Goal: Task Accomplishment & Management: Manage account settings

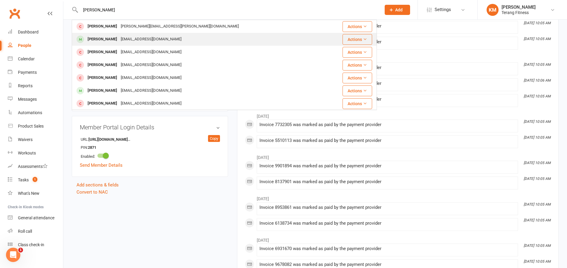
type input "[PERSON_NAME]"
click at [137, 38] on div "[EMAIL_ADDRESS][DOMAIN_NAME]" at bounding box center [151, 39] width 64 height 9
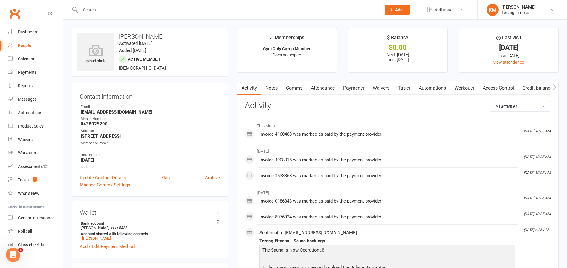
click at [86, 12] on input "text" at bounding box center [228, 10] width 298 height 8
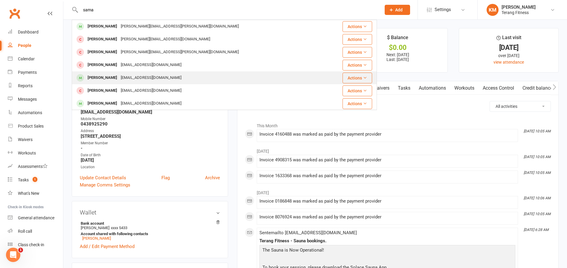
type input "sama"
click at [133, 77] on div "[EMAIL_ADDRESS][DOMAIN_NAME]" at bounding box center [151, 78] width 64 height 9
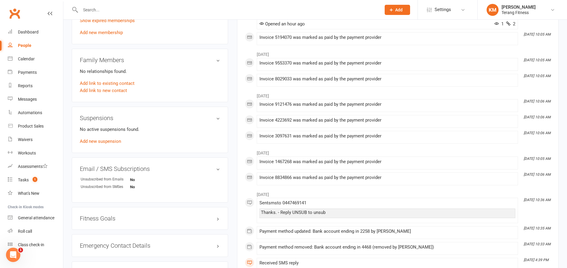
scroll to position [209, 0]
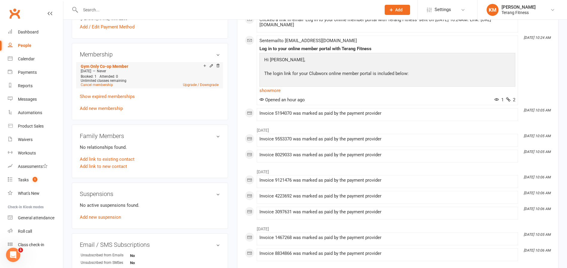
click at [201, 82] on div "Unlimited classes remaining" at bounding box center [150, 81] width 138 height 4
click at [203, 85] on link "Upgrade / Downgrade" at bounding box center [201, 85] width 36 height 4
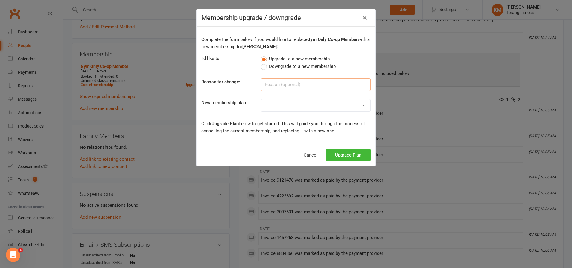
click at [273, 85] on input at bounding box center [316, 84] width 110 height 13
click at [288, 110] on select "Gym only Gym Only Co-op Member Gym Only Students and Seniors Gym Only Co-op Emp…" at bounding box center [315, 106] width 109 height 12
select select "12"
click at [261, 100] on select "Gym only Gym Only Co-op Member Gym Only Students and Seniors Gym Only Co-op Emp…" at bounding box center [315, 106] width 109 height 12
click at [349, 156] on button "Upgrade Plan" at bounding box center [348, 155] width 45 height 13
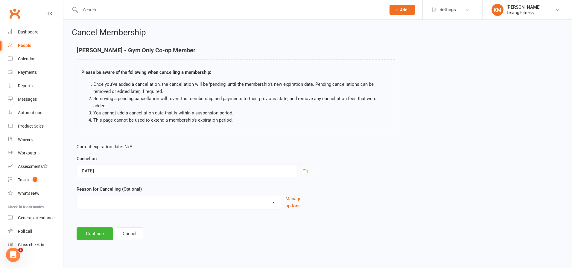
click at [303, 165] on button "button" at bounding box center [305, 171] width 16 height 13
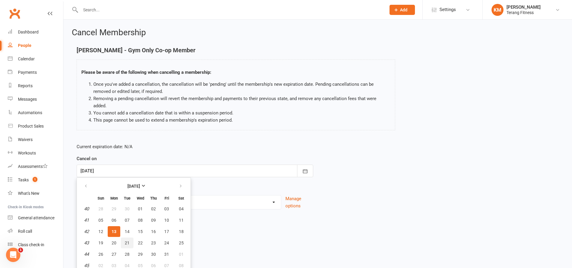
click at [128, 241] on span "21" at bounding box center [127, 243] width 5 height 5
type input "[DATE]"
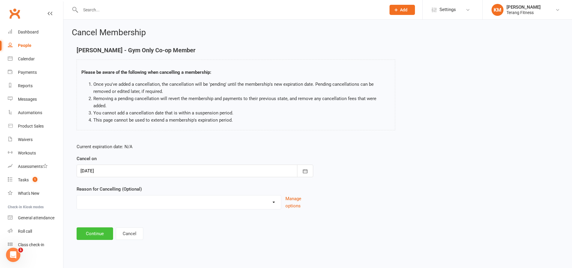
click at [95, 229] on button "Continue" at bounding box center [95, 234] width 36 height 13
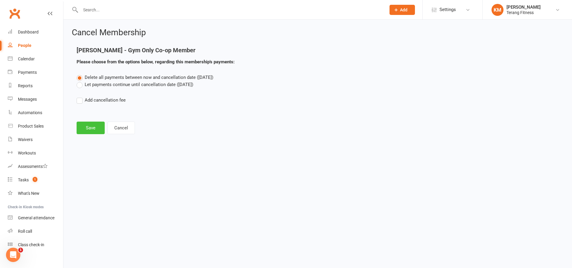
click at [86, 128] on button "Save" at bounding box center [91, 128] width 28 height 13
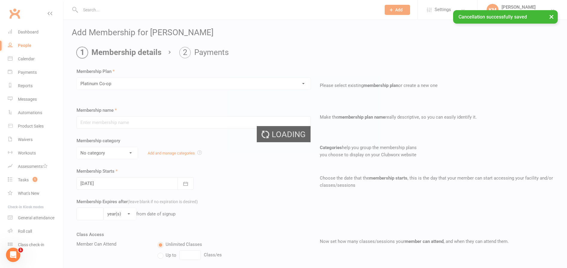
type input "Platinum Co-op"
select select "4"
type input "0"
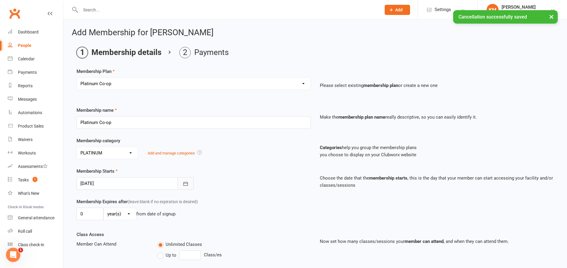
click at [190, 182] on button "button" at bounding box center [186, 183] width 16 height 13
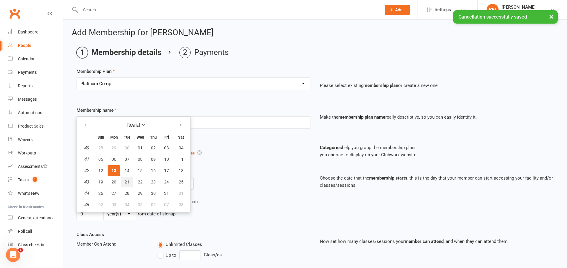
click at [128, 180] on span "21" at bounding box center [127, 182] width 5 height 5
type input "[DATE]"
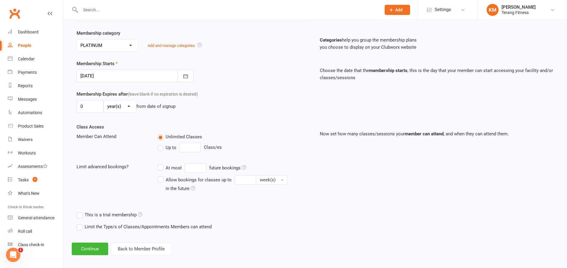
scroll to position [112, 0]
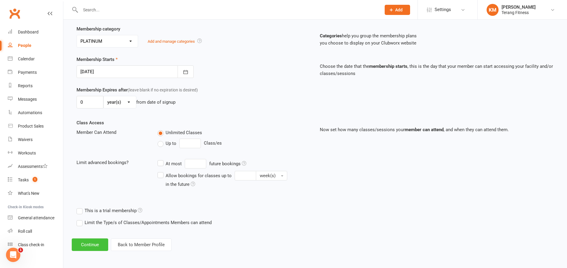
click at [88, 246] on button "Continue" at bounding box center [90, 245] width 36 height 13
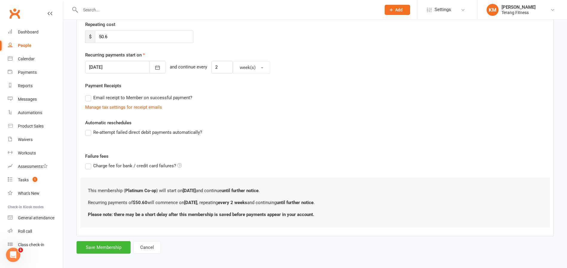
scroll to position [119, 0]
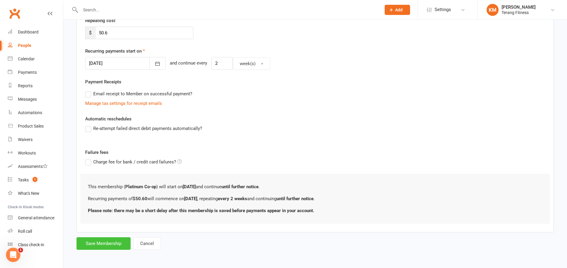
click at [113, 243] on button "Save Membership" at bounding box center [104, 243] width 54 height 13
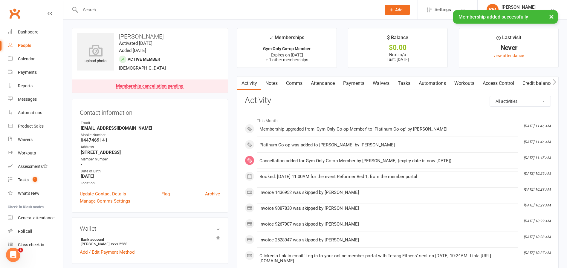
click at [92, 6] on input "text" at bounding box center [228, 10] width 298 height 8
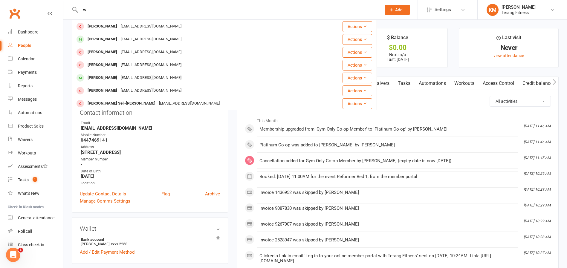
type input "w"
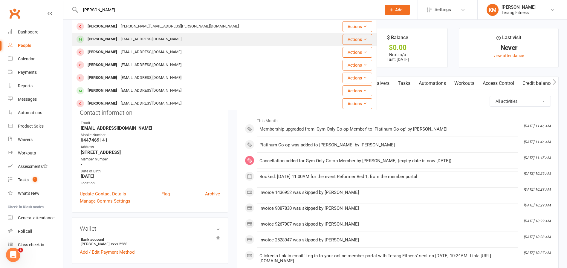
type input "[PERSON_NAME]"
click at [113, 38] on div "[PERSON_NAME]" at bounding box center [102, 39] width 33 height 9
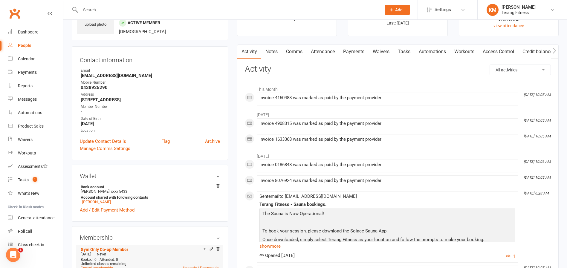
scroll to position [120, 0]
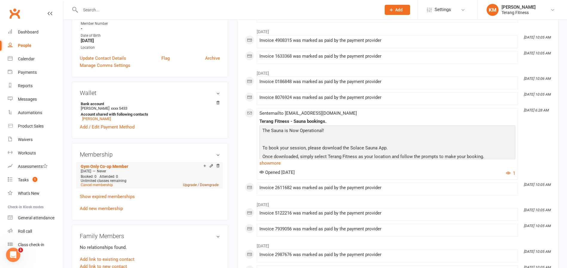
click at [198, 186] on link "Upgrade / Downgrade" at bounding box center [201, 185] width 36 height 4
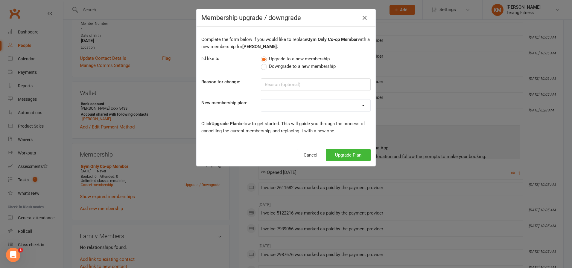
click at [278, 106] on select "Gym only Gym Only Co-op Member Gym Only Students and Seniors Gym Only Co-op Emp…" at bounding box center [315, 106] width 109 height 12
select select "12"
click at [261, 100] on select "Gym only Gym Only Co-op Member Gym Only Students and Seniors Gym Only Co-op Emp…" at bounding box center [315, 106] width 109 height 12
click at [350, 153] on button "Upgrade Plan" at bounding box center [348, 155] width 45 height 13
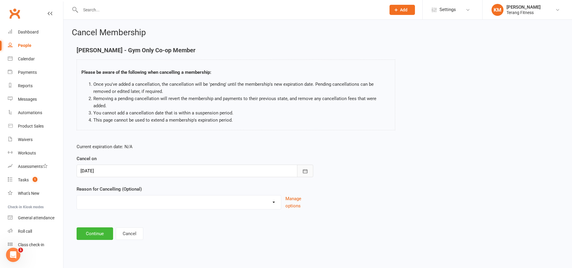
click at [304, 168] on icon "button" at bounding box center [305, 171] width 6 height 6
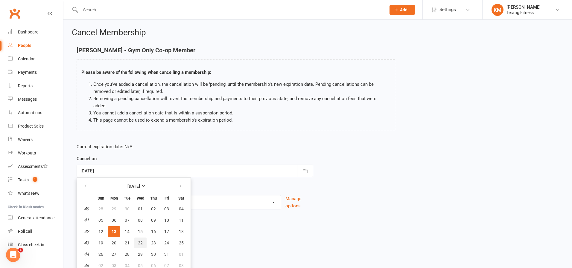
click at [143, 238] on button "22" at bounding box center [140, 243] width 13 height 11
type input "[DATE]"
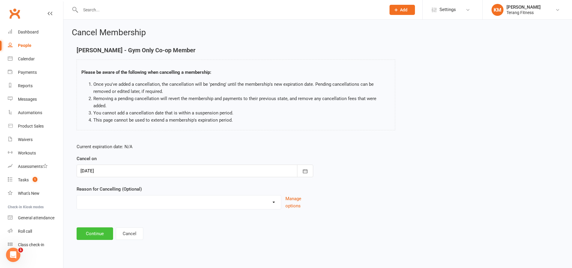
click at [97, 228] on button "Continue" at bounding box center [95, 234] width 36 height 13
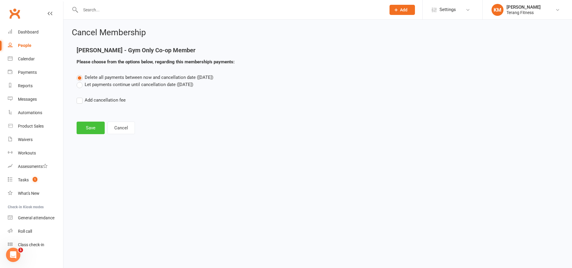
click at [82, 129] on button "Save" at bounding box center [91, 128] width 28 height 13
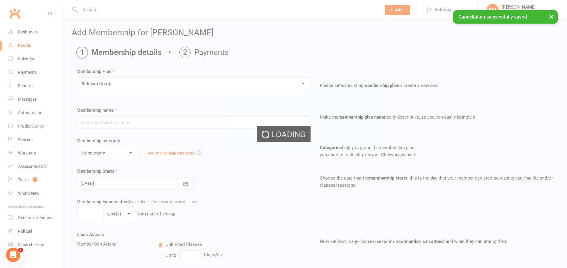
type input "Platinum Co-op"
select select "4"
type input "0"
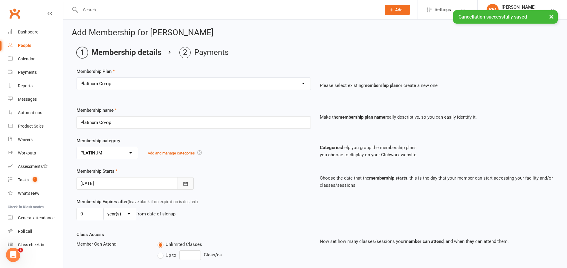
click at [185, 183] on icon "button" at bounding box center [186, 184] width 6 height 6
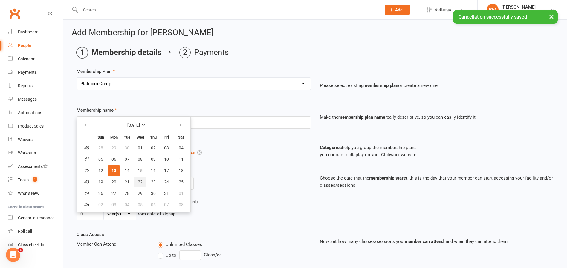
click at [141, 178] on button "22" at bounding box center [140, 182] width 13 height 11
type input "[DATE]"
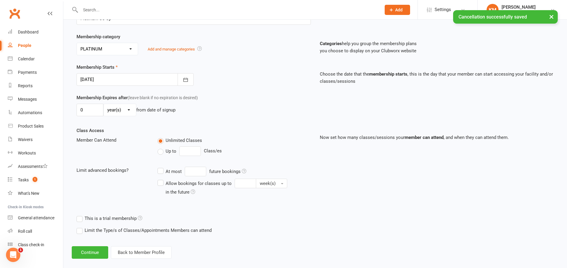
scroll to position [112, 0]
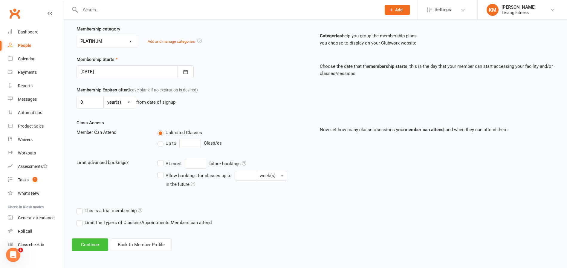
click at [91, 246] on button "Continue" at bounding box center [90, 245] width 36 height 13
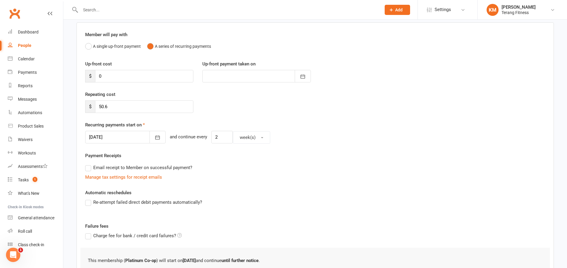
scroll to position [119, 0]
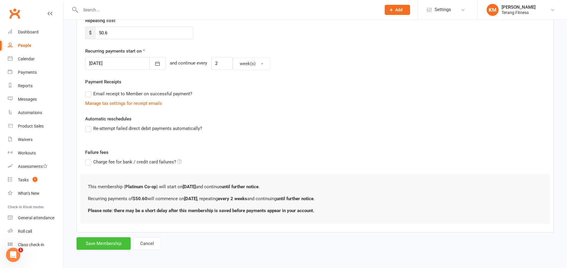
click at [117, 242] on button "Save Membership" at bounding box center [104, 243] width 54 height 13
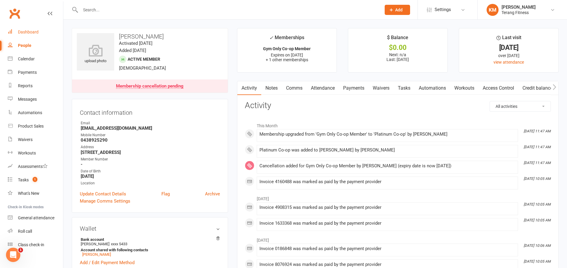
click at [33, 31] on div "Dashboard" at bounding box center [28, 32] width 21 height 5
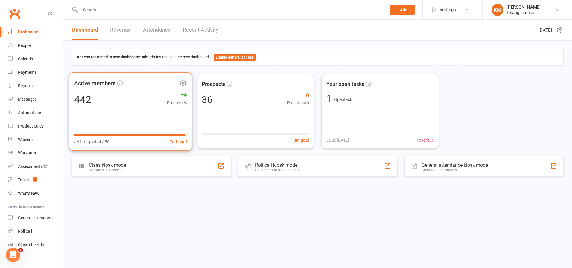
click at [121, 110] on div "Active members 442 +4 Past week 442 of goal of 450 Edit goal" at bounding box center [131, 111] width 124 height 79
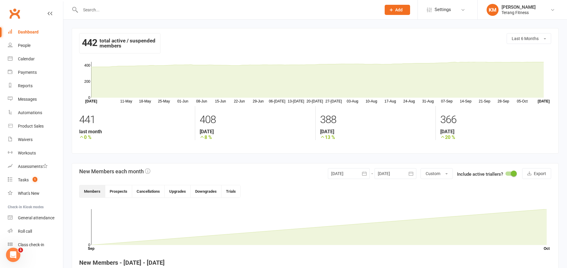
click at [23, 32] on div "Dashboard" at bounding box center [28, 32] width 21 height 5
